Goal: Transaction & Acquisition: Purchase product/service

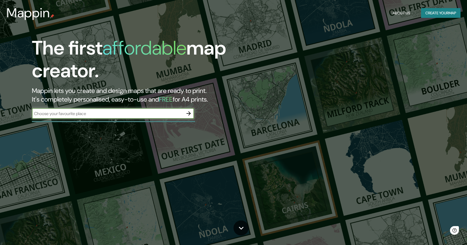
click at [100, 116] on input "text" at bounding box center [107, 113] width 151 height 6
type input "alps"
click at [191, 113] on icon "button" at bounding box center [188, 113] width 6 height 6
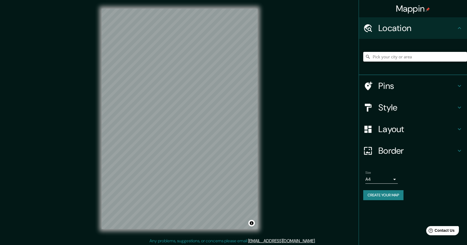
click at [399, 54] on input "Pick your city or area" at bounding box center [415, 57] width 104 height 10
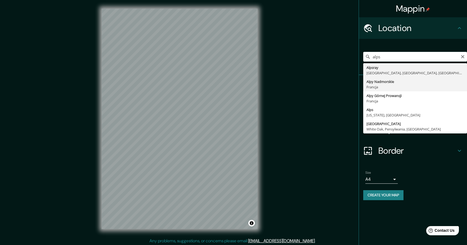
type input "Alpy Nadmorskie, [GEOGRAPHIC_DATA]"
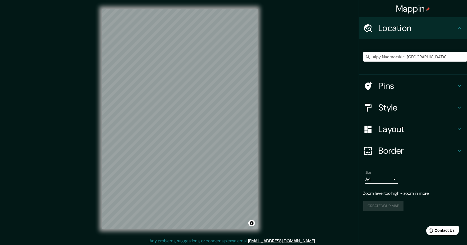
click at [393, 107] on h4 "Style" at bounding box center [417, 107] width 78 height 11
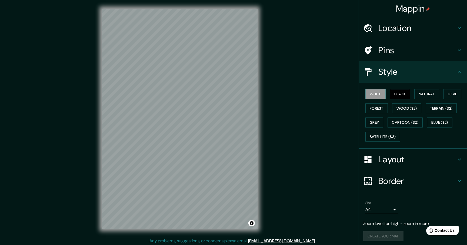
click at [400, 99] on button "Black" at bounding box center [400, 94] width 20 height 10
click at [422, 95] on button "Natural" at bounding box center [426, 94] width 25 height 10
click at [448, 94] on button "Love" at bounding box center [452, 94] width 18 height 10
click at [432, 97] on button "Natural" at bounding box center [426, 94] width 25 height 10
click at [399, 155] on h4 "Layout" at bounding box center [417, 159] width 78 height 11
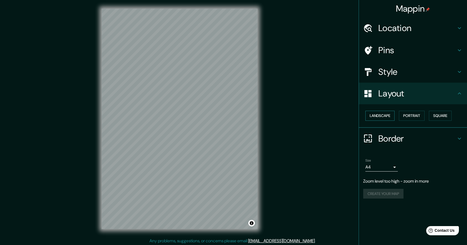
click at [384, 118] on button "Landscape" at bounding box center [379, 116] width 29 height 10
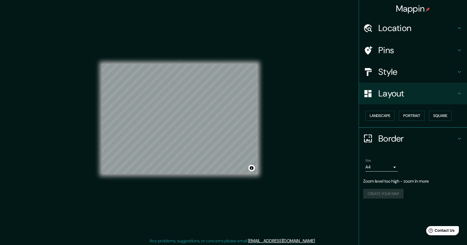
click at [382, 190] on div "Create your map" at bounding box center [412, 194] width 99 height 10
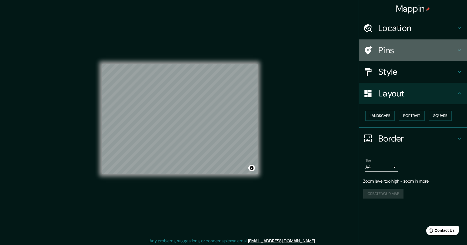
click at [402, 48] on h4 "Pins" at bounding box center [417, 50] width 78 height 11
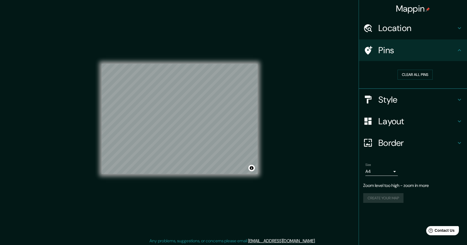
click at [402, 48] on h4 "Pins" at bounding box center [417, 50] width 78 height 11
click at [401, 96] on h4 "Style" at bounding box center [417, 99] width 78 height 11
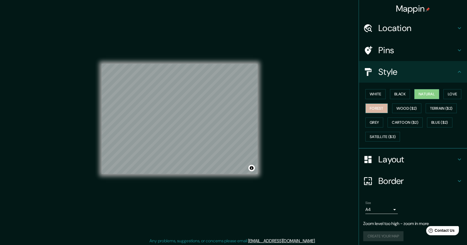
click at [377, 109] on button "Forest" at bounding box center [376, 108] width 22 height 10
click at [397, 107] on button "Wood ($2)" at bounding box center [406, 108] width 29 height 10
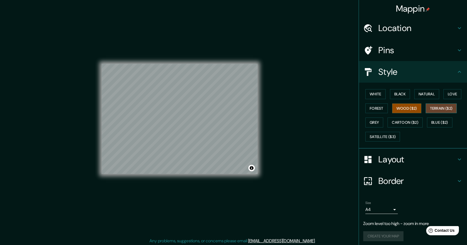
click at [438, 110] on button "Terrain ($2)" at bounding box center [440, 108] width 31 height 10
